Goal: Check status: Check status

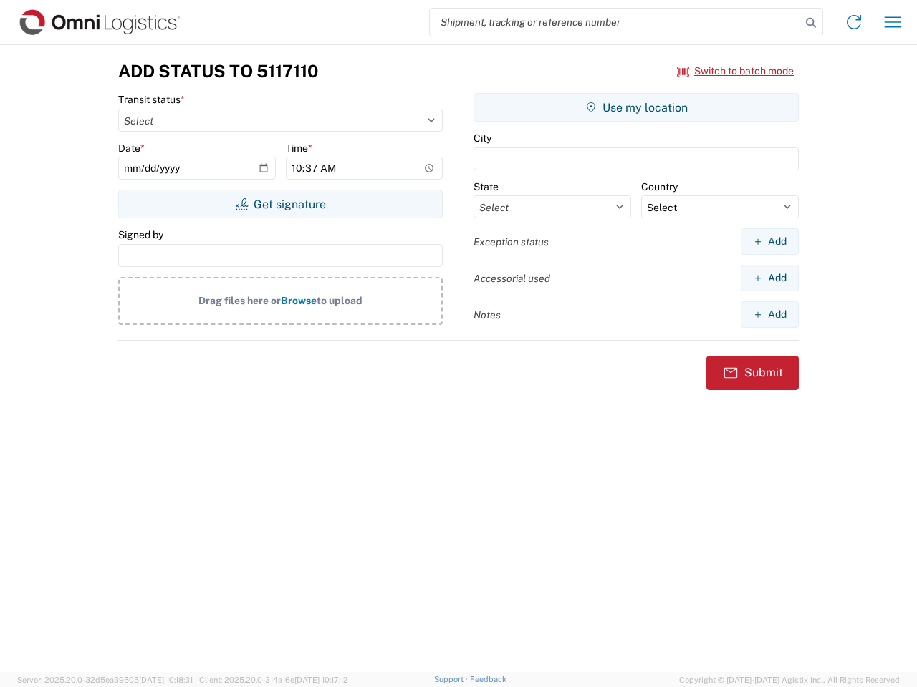
click at [615, 22] on input "search" at bounding box center [615, 22] width 371 height 27
click at [811, 23] on icon at bounding box center [811, 23] width 20 height 20
click at [854, 22] on icon at bounding box center [853, 22] width 23 height 23
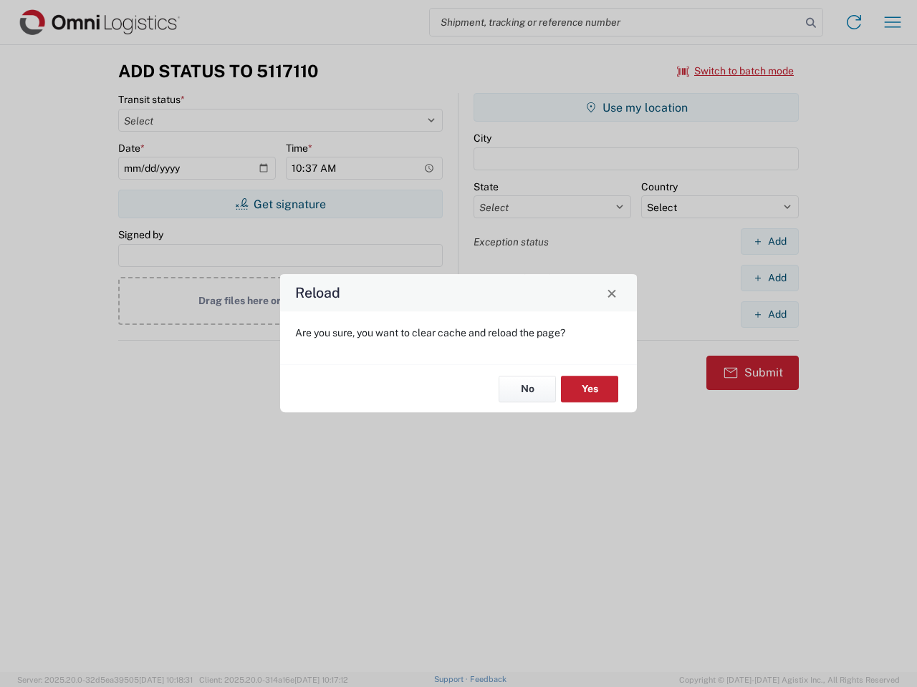
click at [892, 22] on div "Reload Are you sure, you want to clear cache and reload the page? No Yes" at bounding box center [458, 343] width 917 height 687
click at [735, 71] on div "Reload Are you sure, you want to clear cache and reload the page? No Yes" at bounding box center [458, 343] width 917 height 687
click at [280, 204] on div "Reload Are you sure, you want to clear cache and reload the page? No Yes" at bounding box center [458, 343] width 917 height 687
click at [636, 107] on div "Reload Are you sure, you want to clear cache and reload the page? No Yes" at bounding box center [458, 343] width 917 height 687
click at [769, 241] on div "Reload Are you sure, you want to clear cache and reload the page? No Yes" at bounding box center [458, 343] width 917 height 687
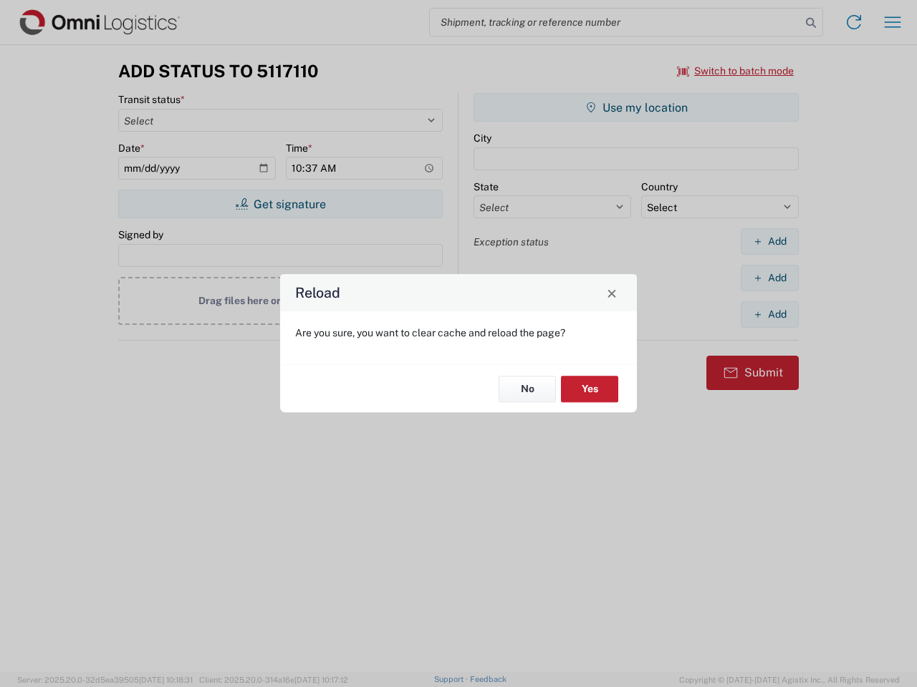
click at [769, 278] on div "Reload Are you sure, you want to clear cache and reload the page? No Yes" at bounding box center [458, 343] width 917 height 687
click at [769, 314] on div "Reload Are you sure, you want to clear cache and reload the page? No Yes" at bounding box center [458, 343] width 917 height 687
